Goal: Check status: Check status

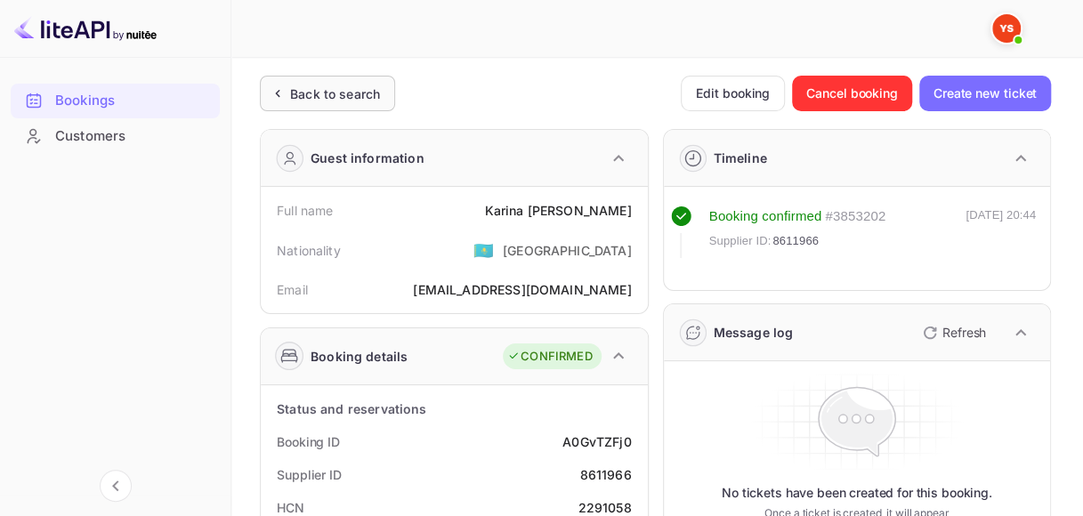
click at [339, 100] on div "Back to search" at bounding box center [335, 94] width 90 height 19
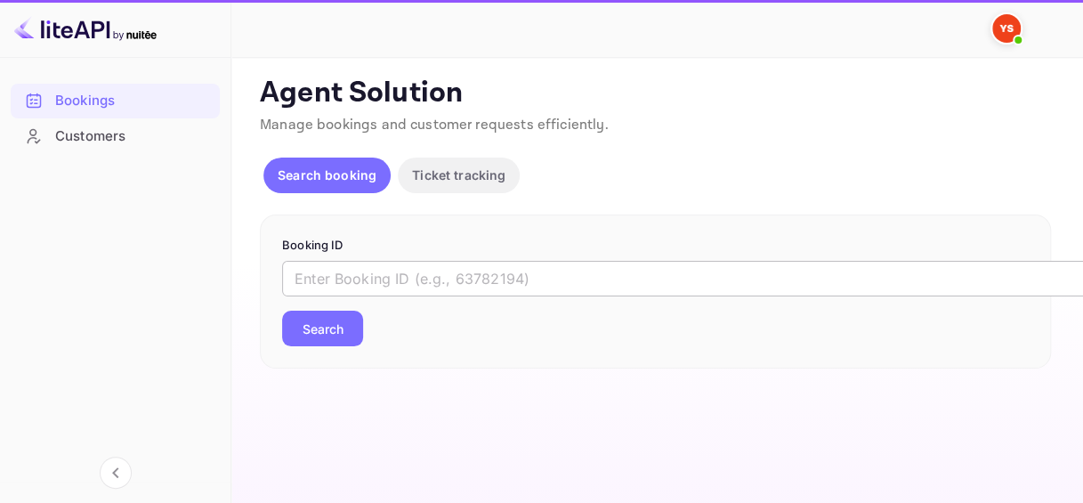
click at [368, 276] on input "text" at bounding box center [727, 279] width 890 height 36
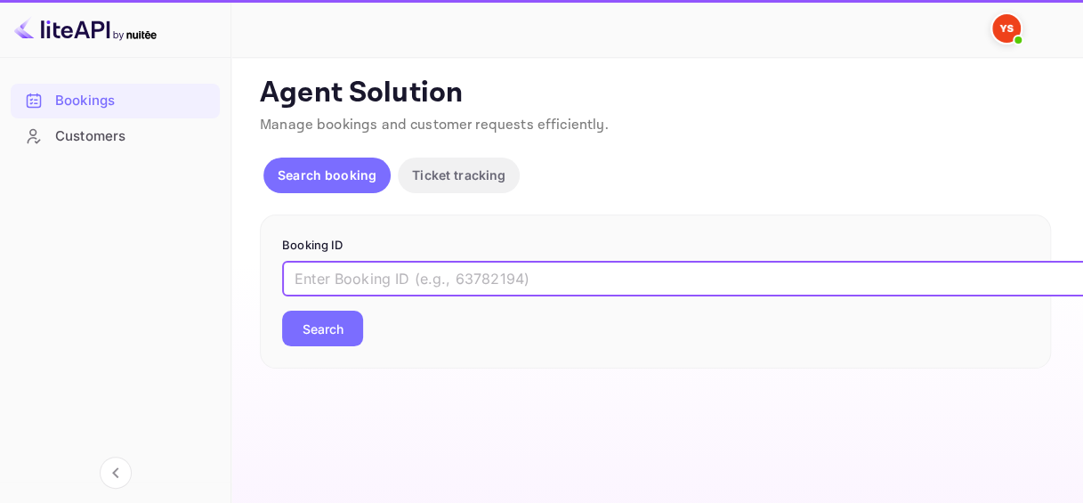
paste input "8988873"
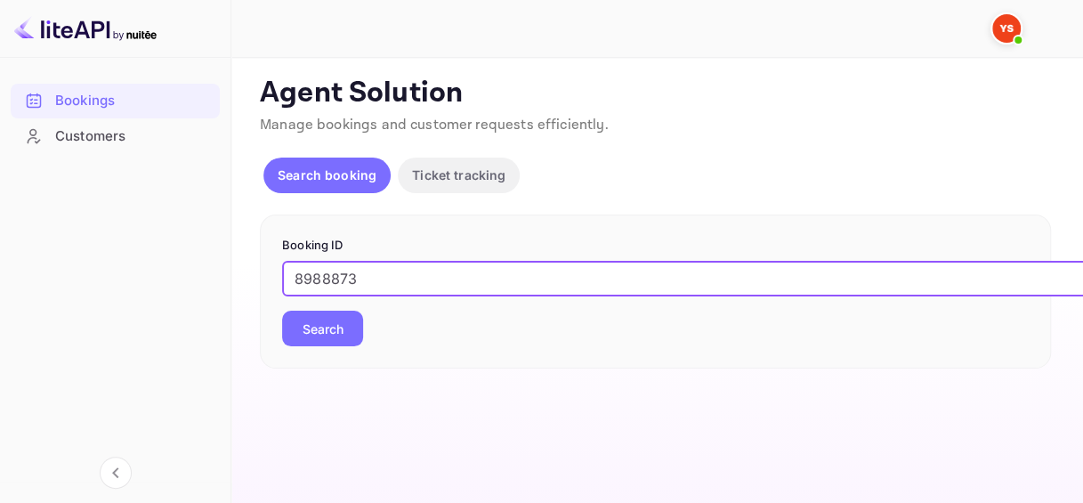
type input "8988873"
click at [333, 325] on button "Search" at bounding box center [322, 328] width 81 height 36
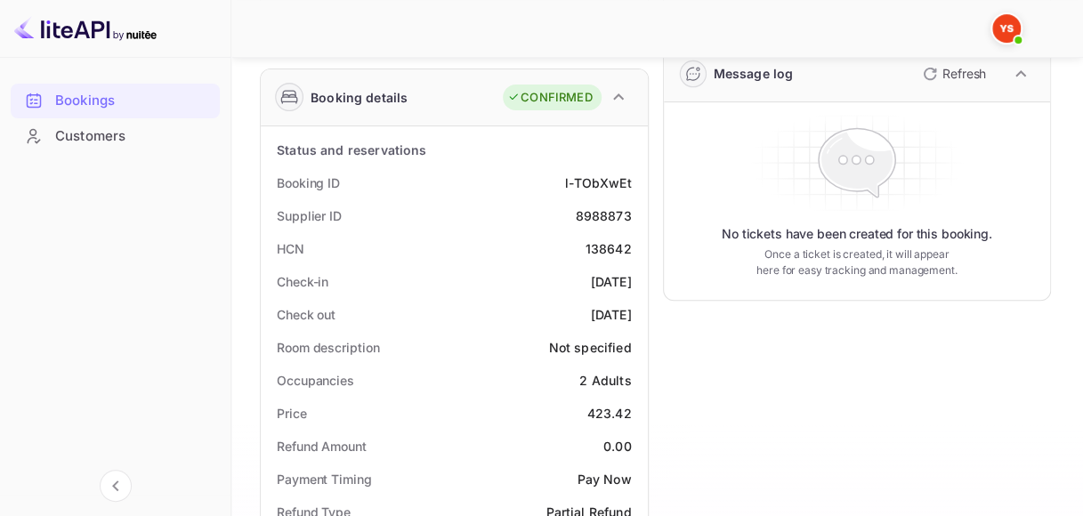
scroll to position [267, 0]
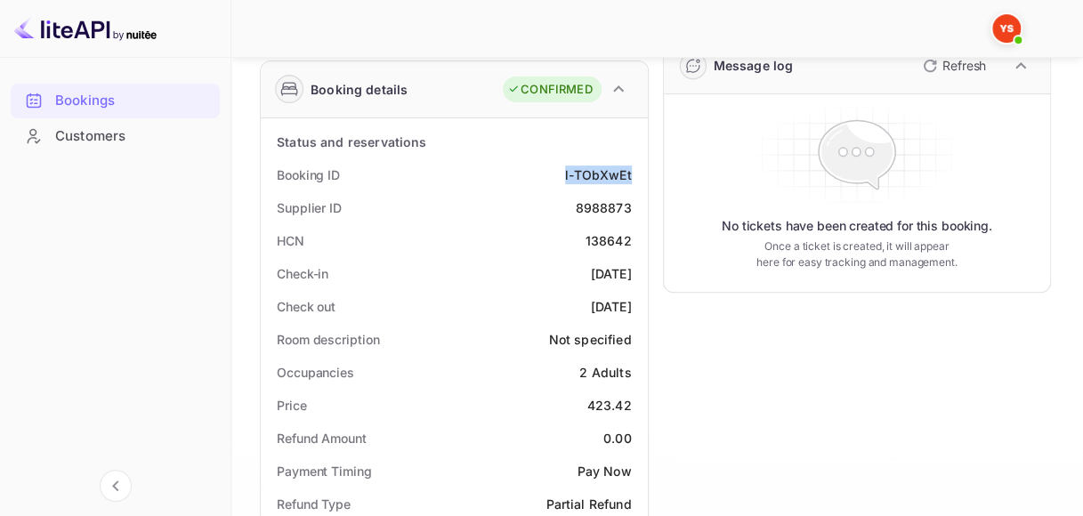
drag, startPoint x: 565, startPoint y: 171, endPoint x: 632, endPoint y: 171, distance: 66.7
click at [632, 171] on div "Booking ID l-TObXwEt" at bounding box center [454, 174] width 373 height 33
copy div "l-TObXwEt"
click at [600, 206] on div "8988873" at bounding box center [603, 207] width 56 height 19
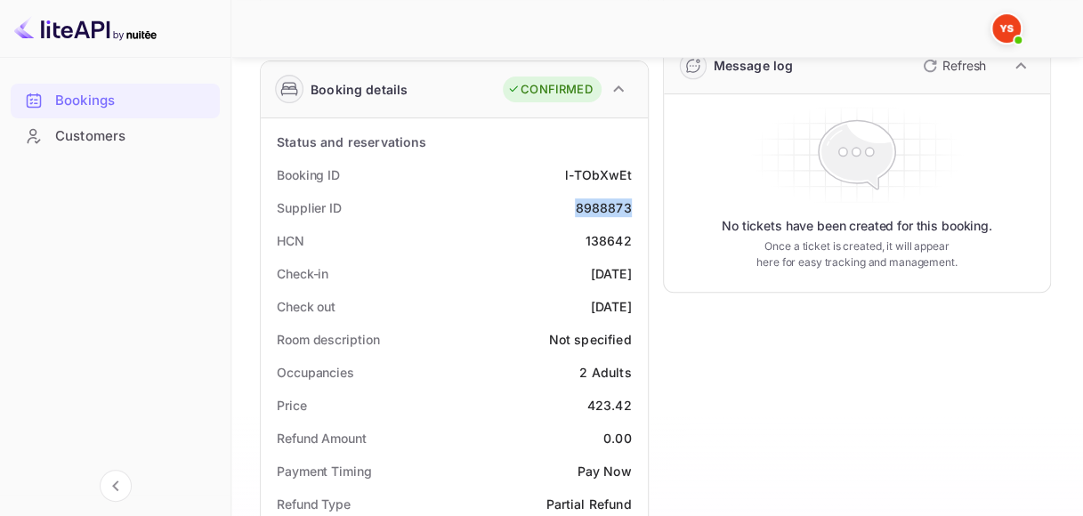
click at [600, 206] on div "8988873" at bounding box center [603, 207] width 56 height 19
copy div "8988873"
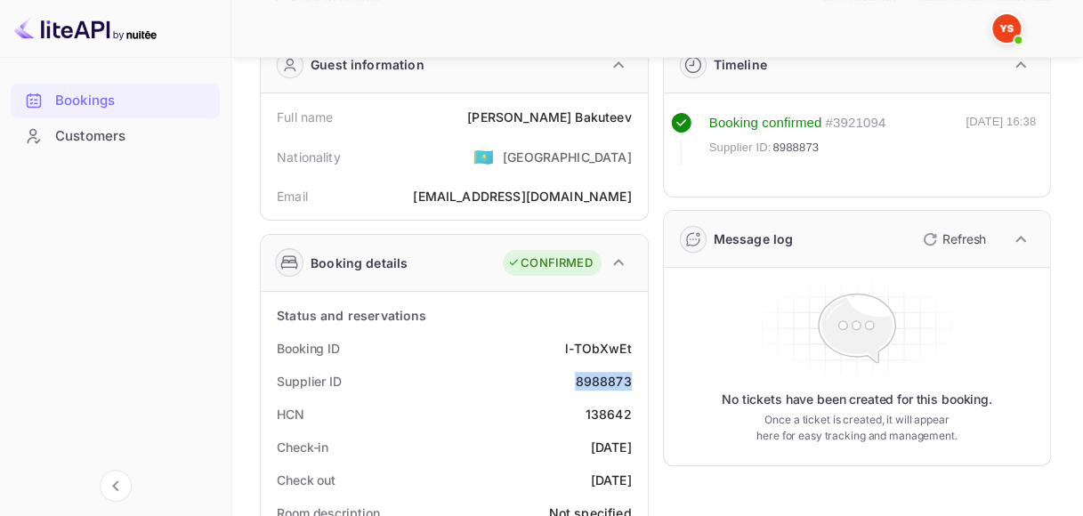
scroll to position [89, 0]
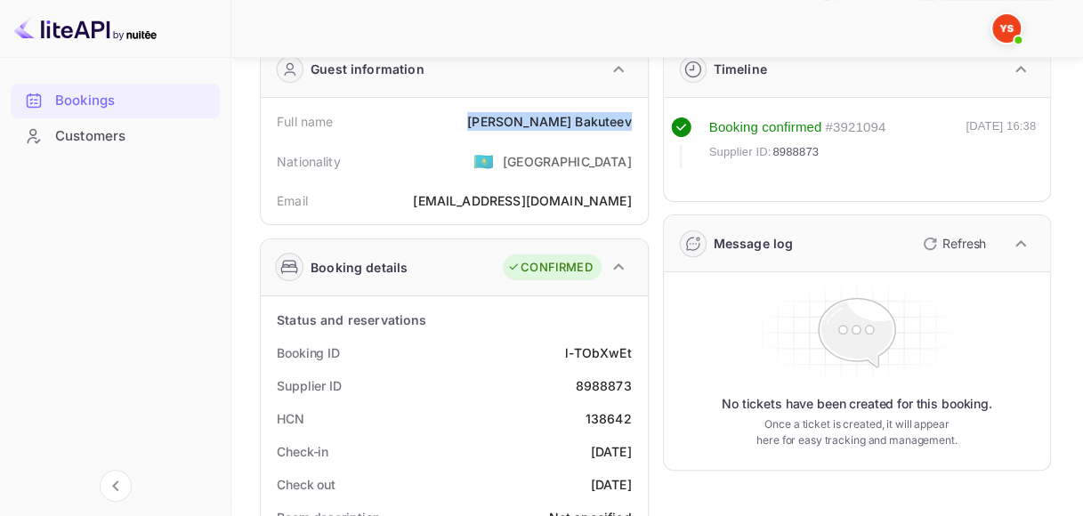
drag, startPoint x: 516, startPoint y: 118, endPoint x: 632, endPoint y: 119, distance: 115.7
click at [632, 119] on div "Full name [PERSON_NAME]" at bounding box center [454, 121] width 373 height 33
copy div "[PERSON_NAME]"
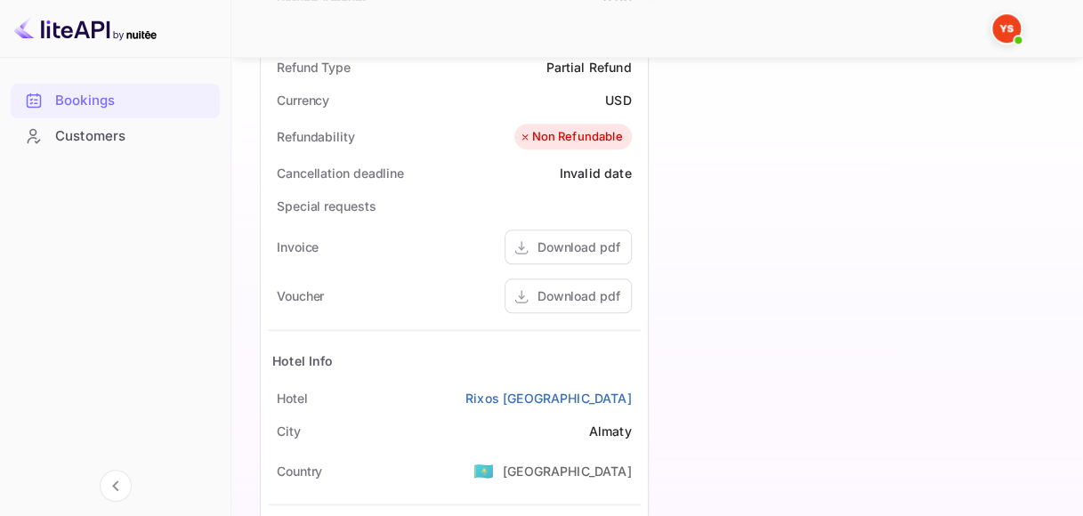
scroll to position [882, 0]
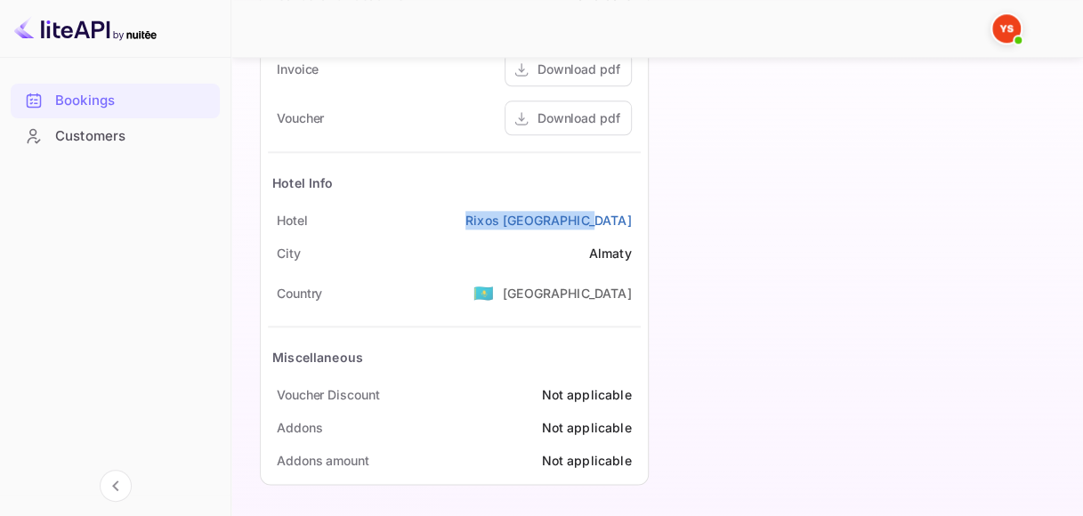
drag, startPoint x: 500, startPoint y: 214, endPoint x: 646, endPoint y: 214, distance: 145.9
copy link "Rixos [GEOGRAPHIC_DATA]"
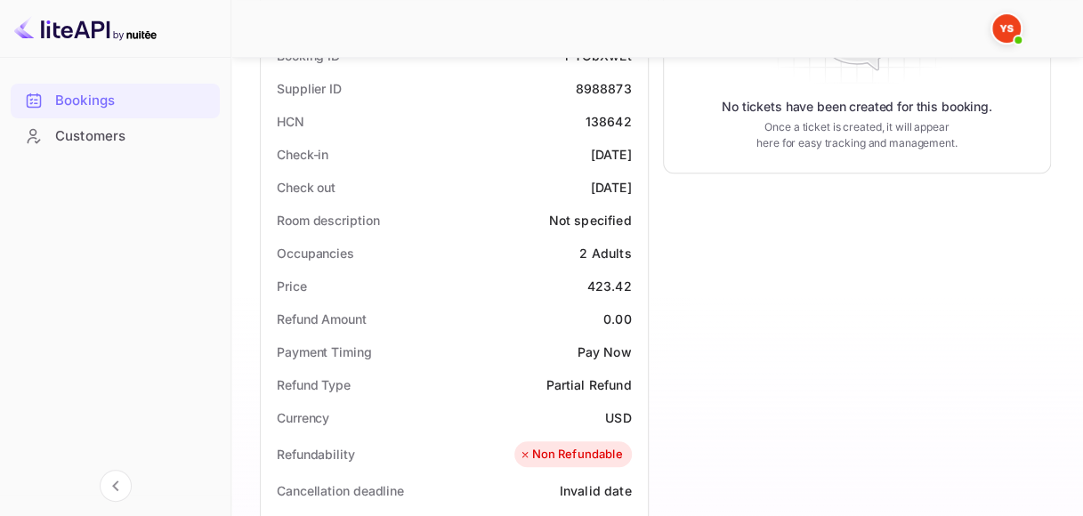
scroll to position [348, 0]
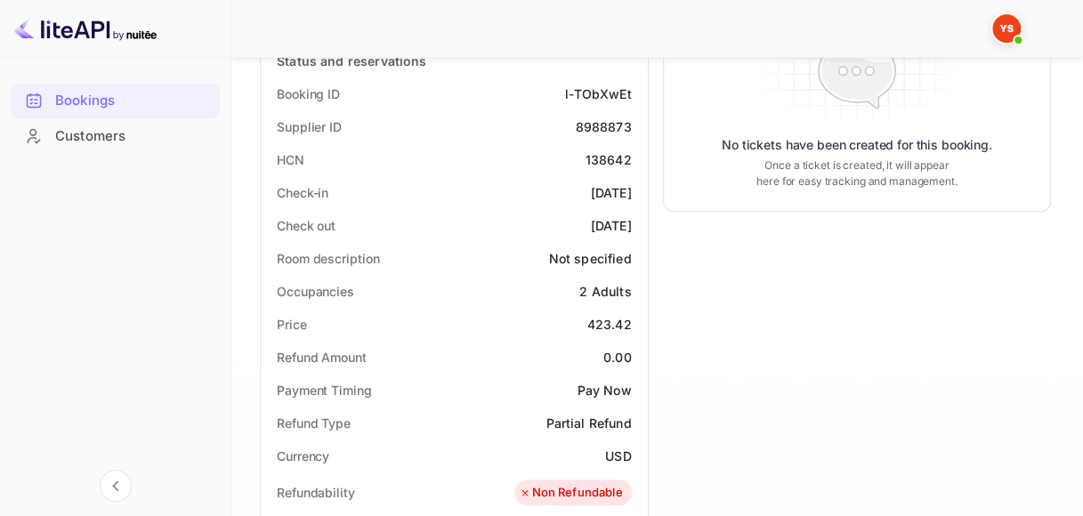
drag, startPoint x: 560, startPoint y: 189, endPoint x: 641, endPoint y: 190, distance: 81.0
click at [635, 190] on div "Check-in [DATE]" at bounding box center [454, 192] width 373 height 33
copy div "[DATE]"
drag, startPoint x: 555, startPoint y: 221, endPoint x: 626, endPoint y: 222, distance: 71.2
click at [626, 222] on div "Check out [DATE]" at bounding box center [454, 225] width 373 height 33
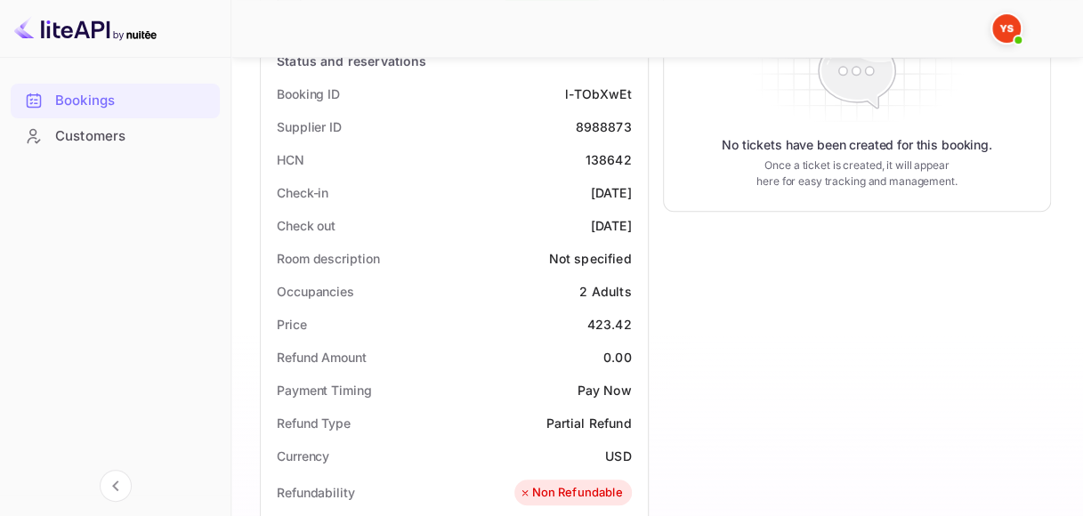
click at [600, 222] on div "[DATE]" at bounding box center [611, 225] width 41 height 19
drag, startPoint x: 560, startPoint y: 226, endPoint x: 635, endPoint y: 226, distance: 75.6
click at [635, 226] on div "Check out [DATE]" at bounding box center [454, 225] width 373 height 33
copy div "[DATE]"
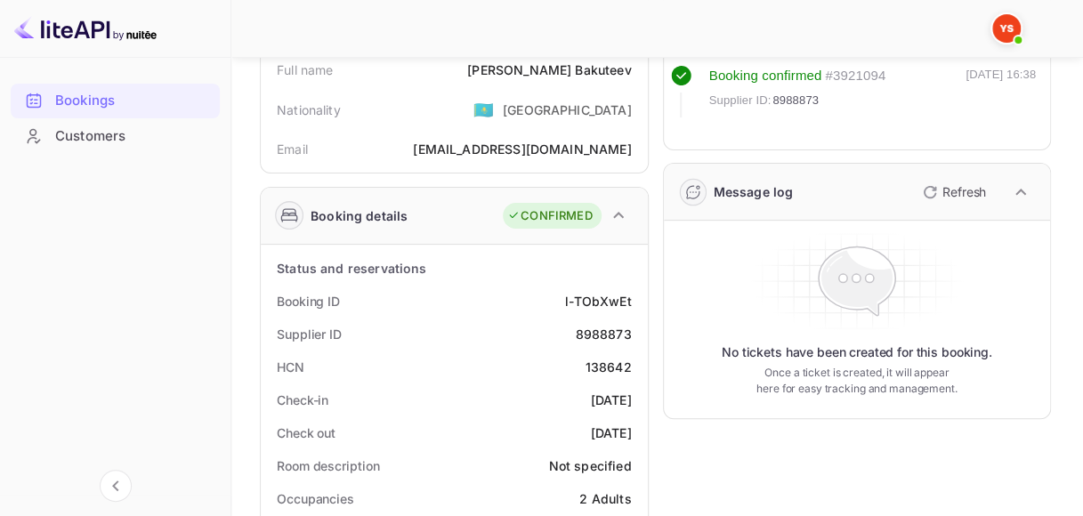
scroll to position [0, 0]
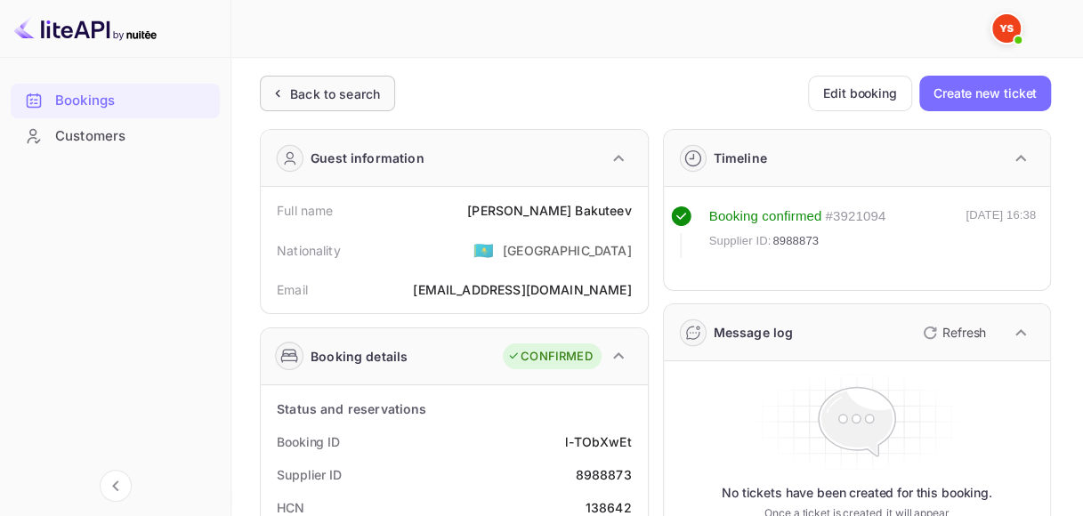
click at [329, 90] on div "Back to search" at bounding box center [335, 94] width 90 height 19
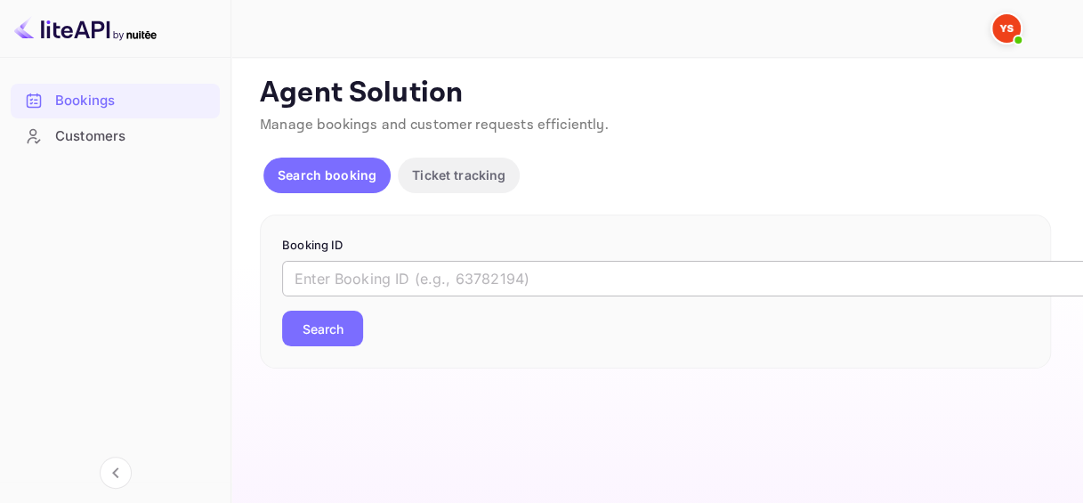
click at [389, 278] on input "text" at bounding box center [727, 279] width 890 height 36
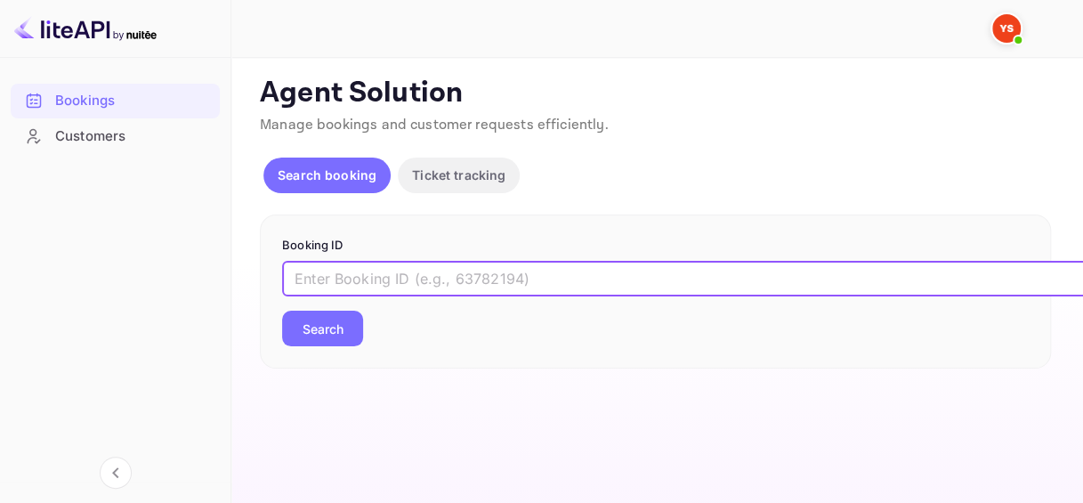
paste input "8880345"
type input "8880345"
click at [331, 331] on button "Search" at bounding box center [322, 328] width 81 height 36
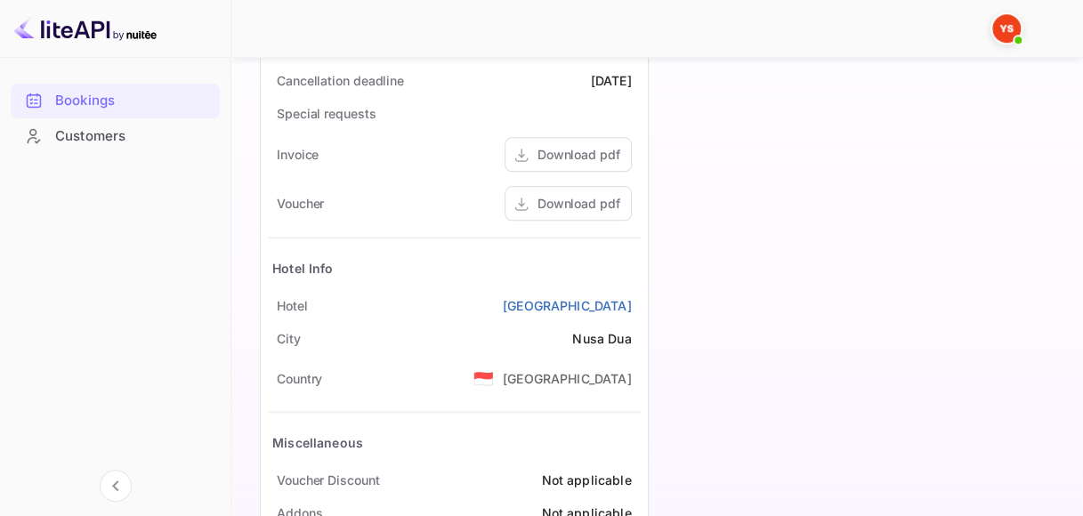
scroll to position [801, 0]
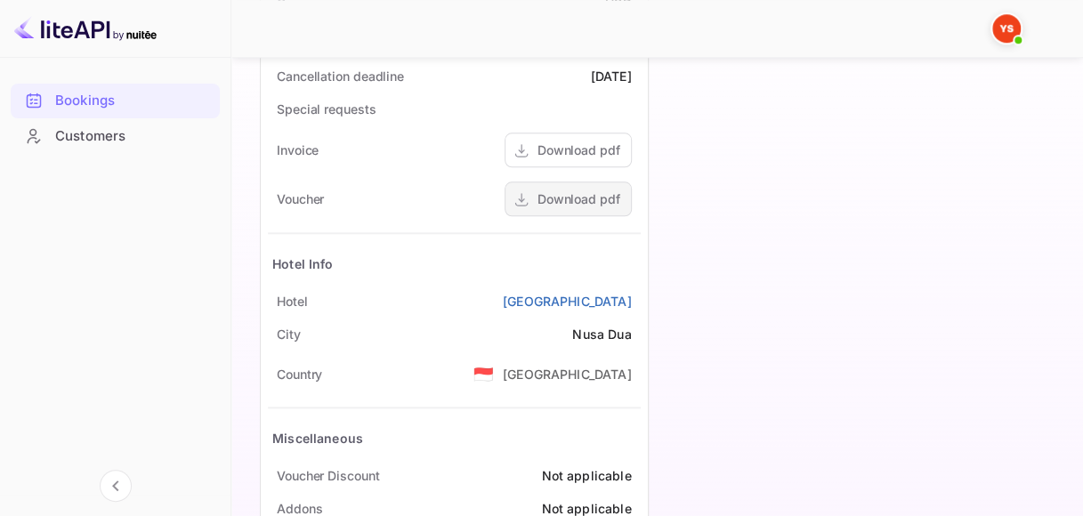
click at [576, 214] on div "Download pdf" at bounding box center [567, 198] width 127 height 35
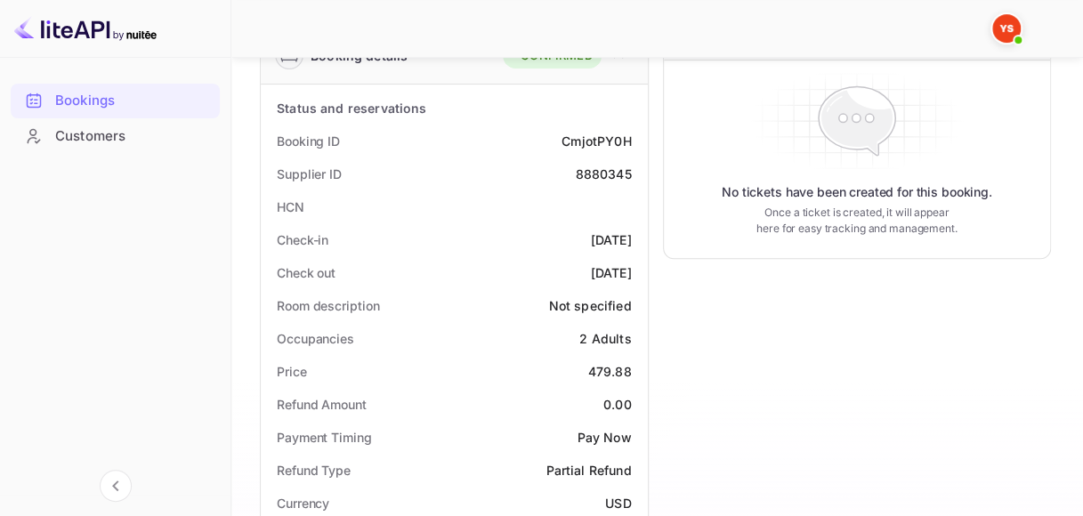
scroll to position [178, 0]
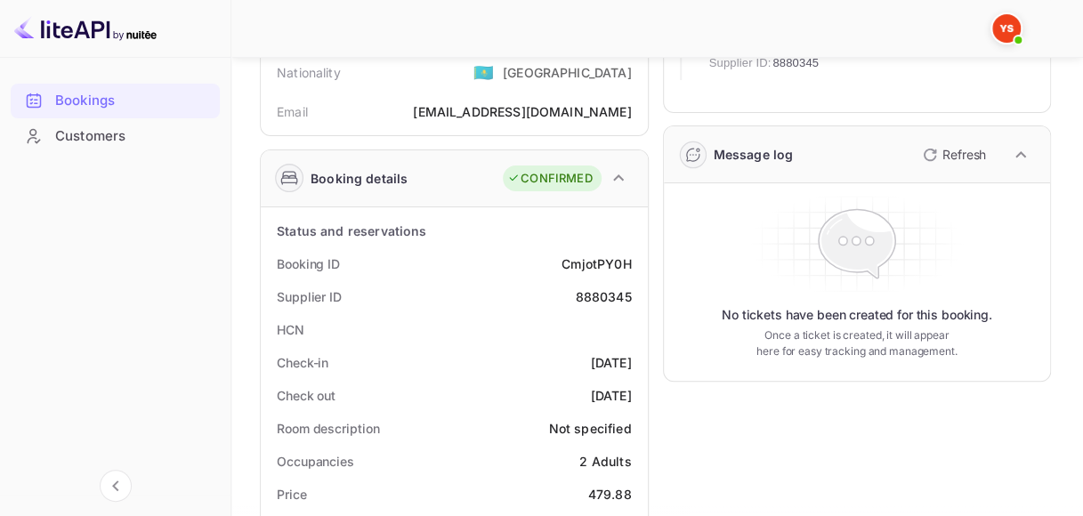
click at [568, 257] on div "CmjotPY0H" at bounding box center [595, 263] width 69 height 19
copy div "CmjotPY0H"
click at [596, 293] on div "8880345" at bounding box center [603, 296] width 56 height 19
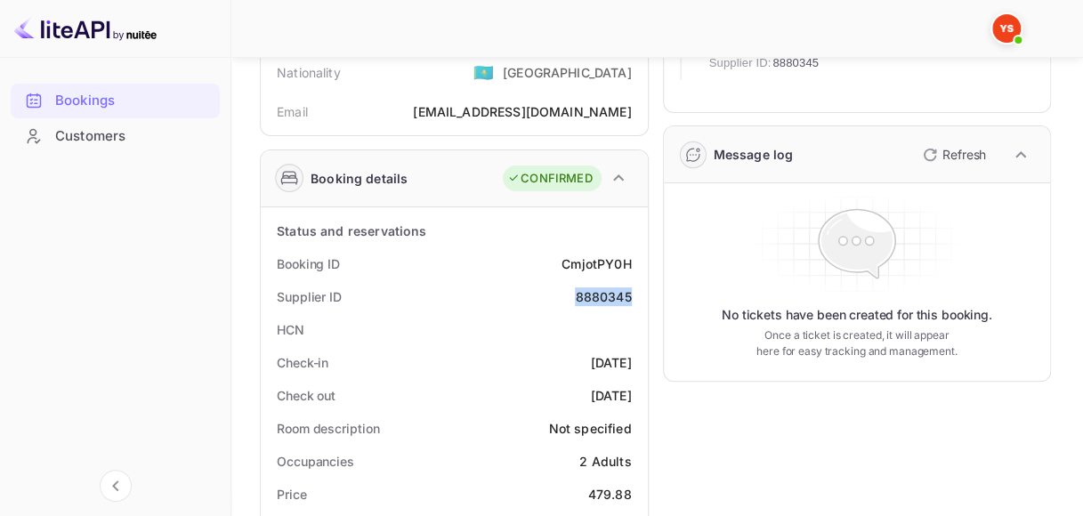
copy div "8880345"
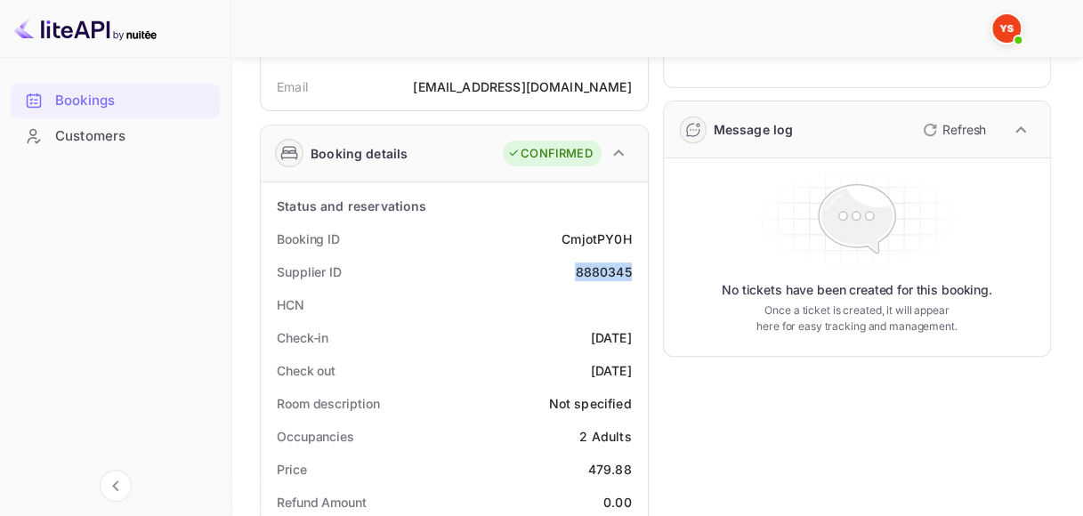
scroll to position [0, 0]
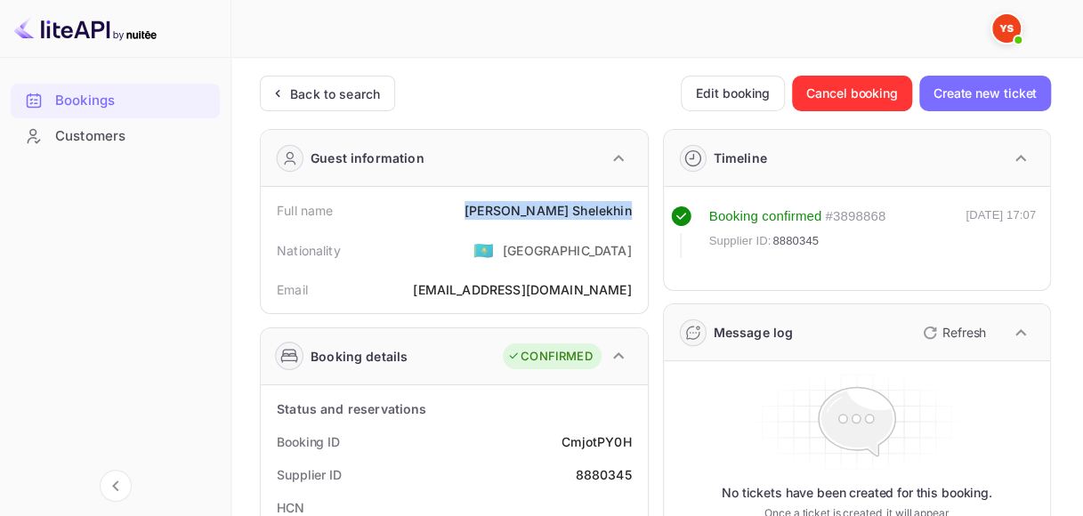
drag, startPoint x: 506, startPoint y: 208, endPoint x: 630, endPoint y: 207, distance: 123.7
click at [630, 207] on div "[PERSON_NAME]" at bounding box center [547, 210] width 166 height 19
copy div "[PERSON_NAME]"
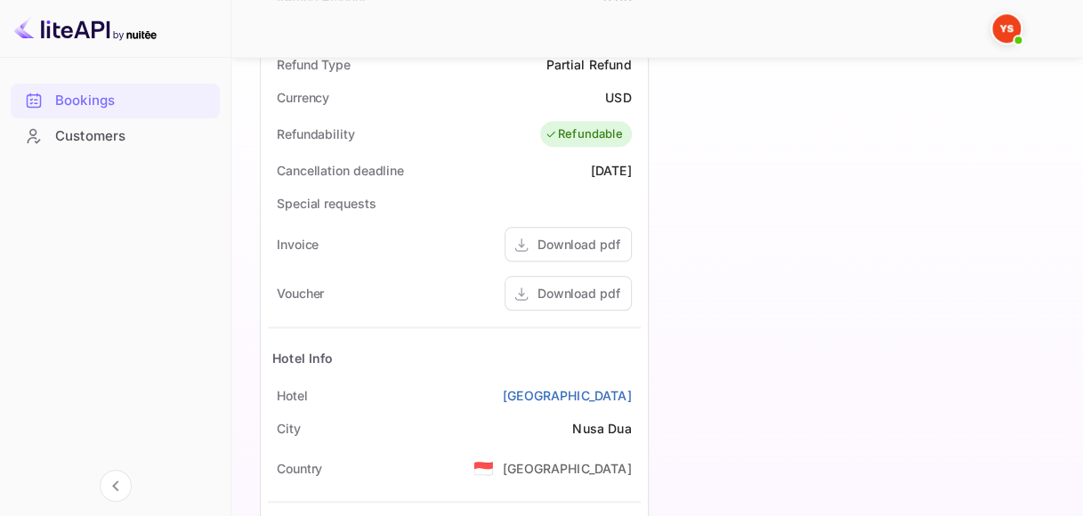
scroll to position [801, 0]
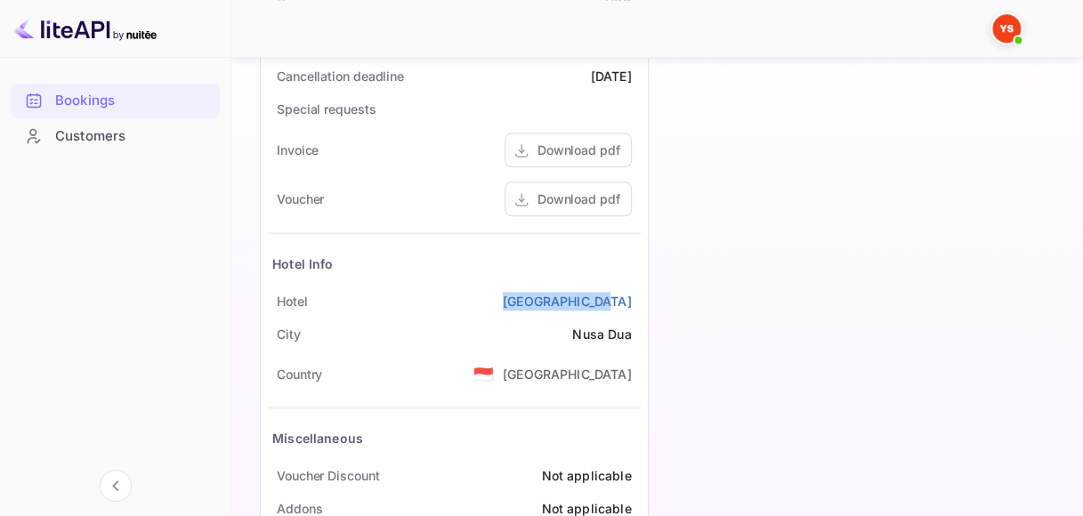
drag, startPoint x: 514, startPoint y: 300, endPoint x: 639, endPoint y: 310, distance: 125.0
click at [639, 310] on div "[GEOGRAPHIC_DATA]" at bounding box center [454, 301] width 373 height 33
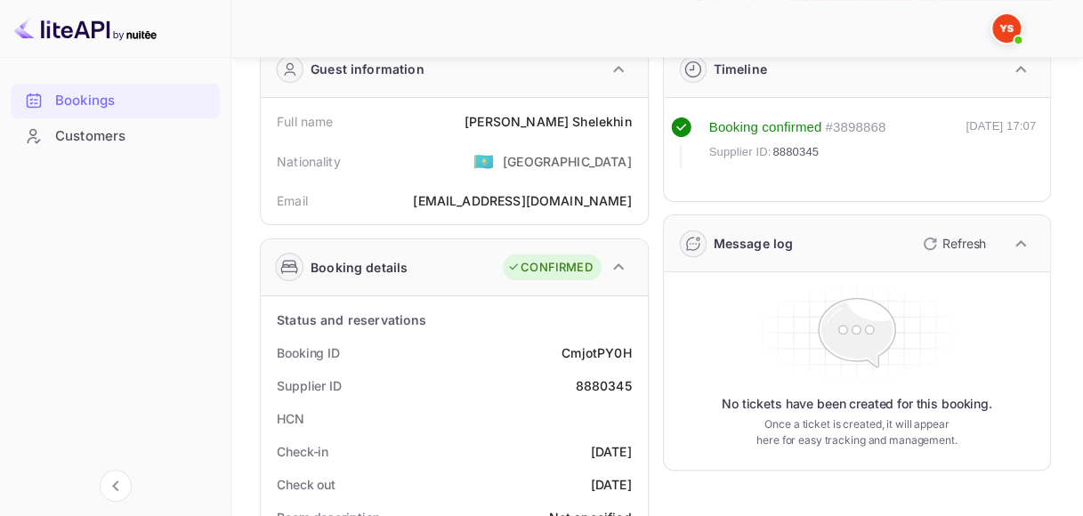
scroll to position [178, 0]
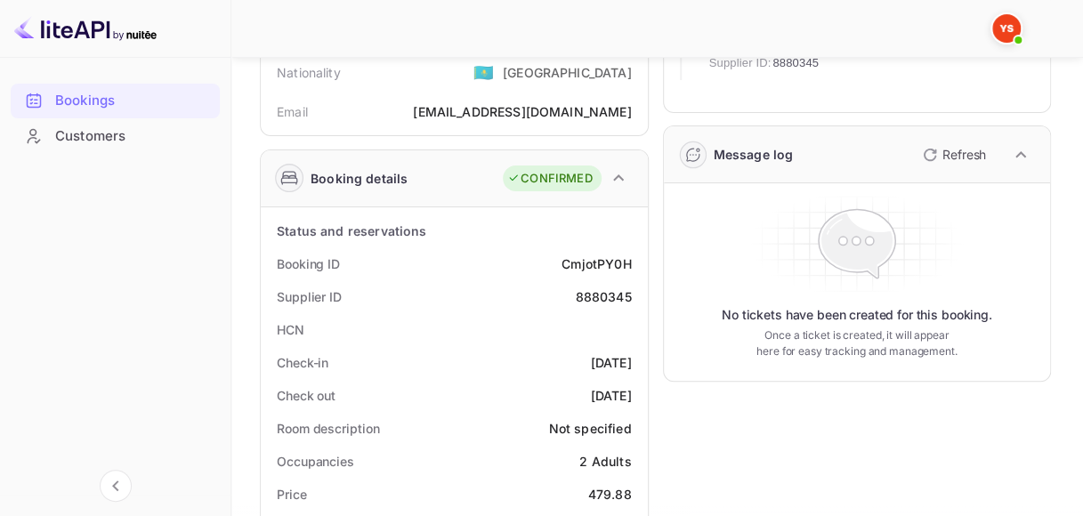
drag, startPoint x: 559, startPoint y: 359, endPoint x: 644, endPoint y: 359, distance: 85.4
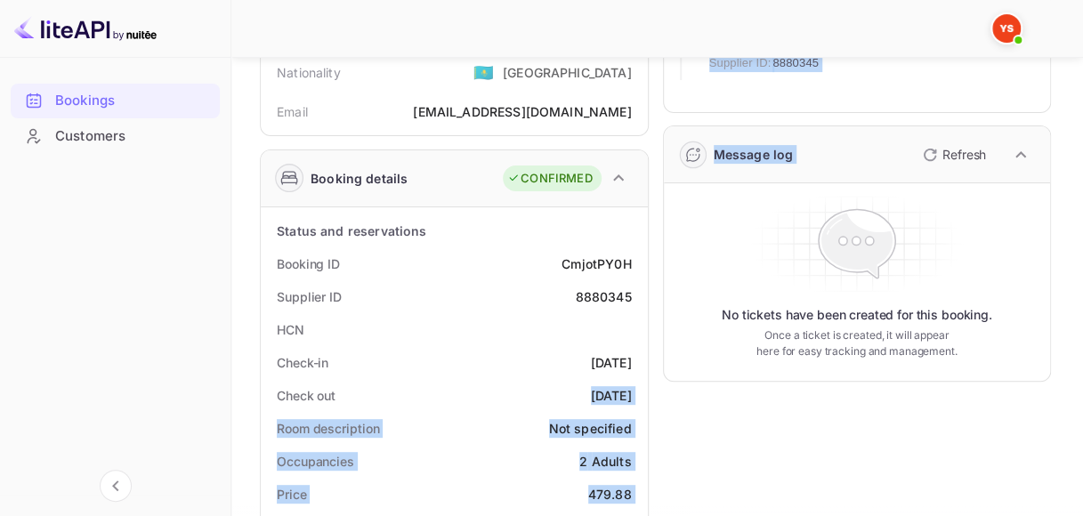
drag, startPoint x: 568, startPoint y: 391, endPoint x: 649, endPoint y: 391, distance: 81.0
drag, startPoint x: 616, startPoint y: 394, endPoint x: 594, endPoint y: 397, distance: 21.5
click at [616, 394] on div "[DATE]" at bounding box center [611, 395] width 41 height 19
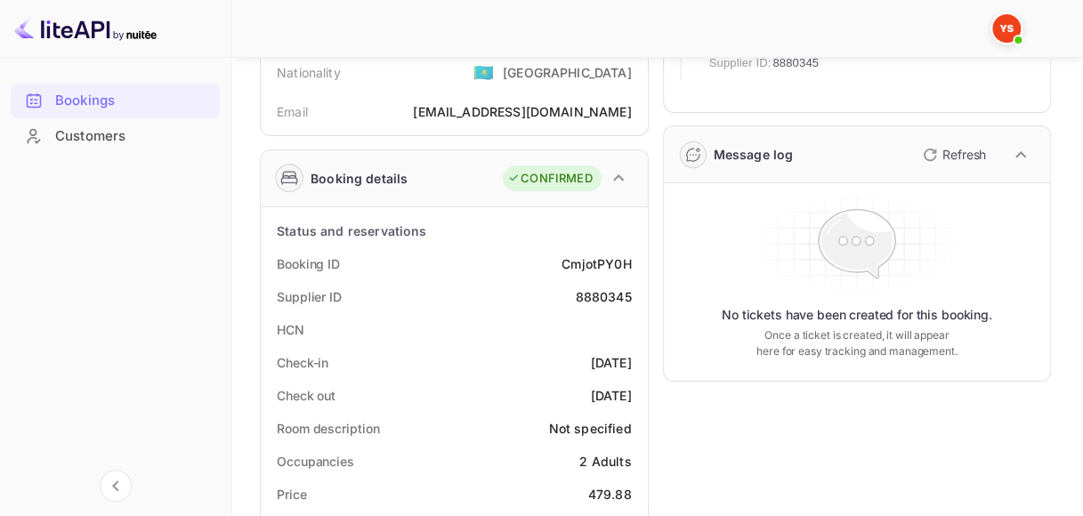
drag, startPoint x: 556, startPoint y: 396, endPoint x: 635, endPoint y: 393, distance: 79.2
click at [636, 394] on div "Check out [DATE]" at bounding box center [454, 395] width 373 height 33
